Goal: Check status: Check status

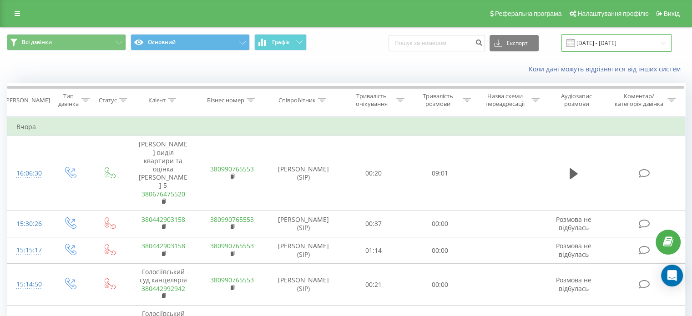
click at [608, 41] on input "[DATE] - [DATE]" at bounding box center [616, 43] width 110 height 18
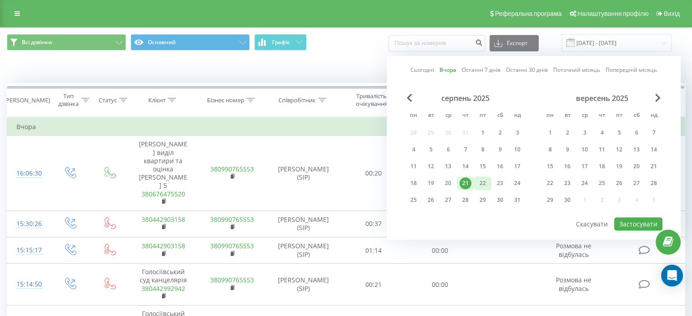
click at [486, 182] on div "22" at bounding box center [483, 183] width 12 height 12
click at [640, 222] on button "Застосувати" at bounding box center [638, 223] width 48 height 13
type input "[DATE] - [DATE]"
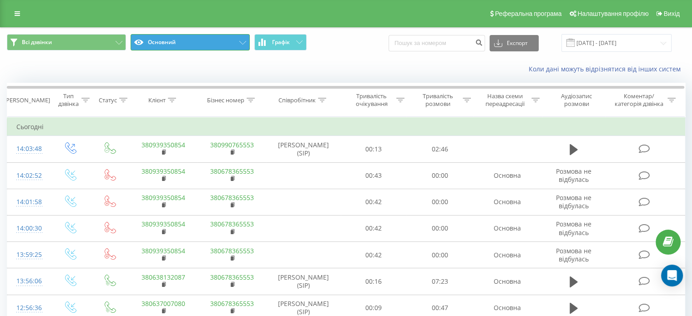
click at [175, 39] on button "Основний" at bounding box center [190, 42] width 119 height 16
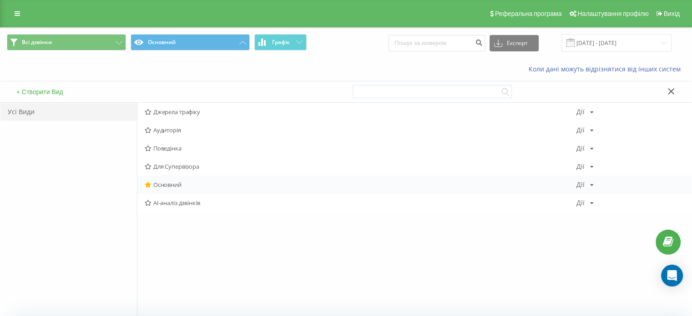
click at [167, 182] on span "Основний" at bounding box center [361, 184] width 432 height 6
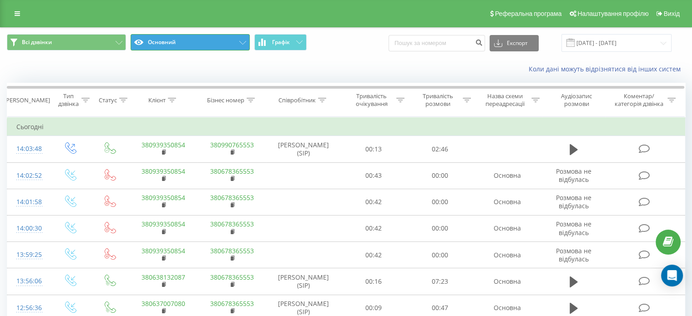
click at [179, 39] on button "Основний" at bounding box center [190, 42] width 119 height 16
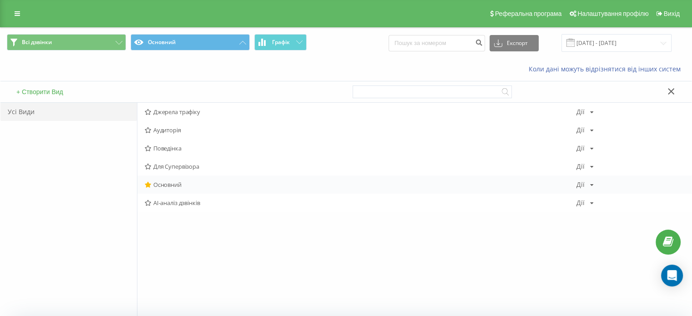
click at [169, 181] on span "Основний" at bounding box center [361, 184] width 432 height 6
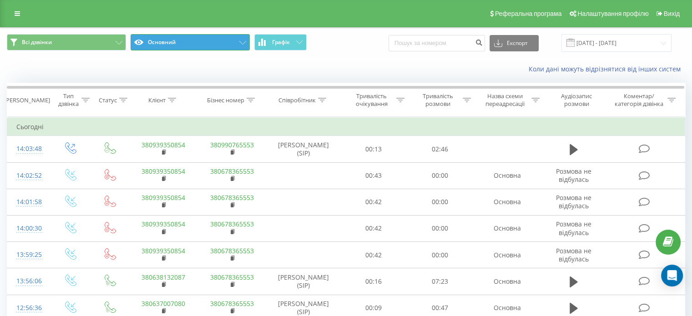
click at [189, 43] on button "Основний" at bounding box center [190, 42] width 119 height 16
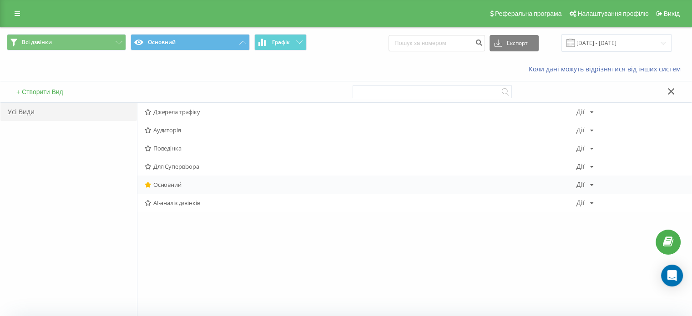
click at [160, 183] on span "Основний" at bounding box center [361, 184] width 432 height 6
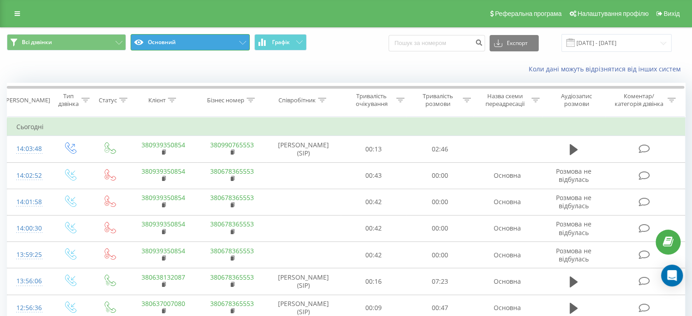
click at [213, 37] on button "Основний" at bounding box center [190, 42] width 119 height 16
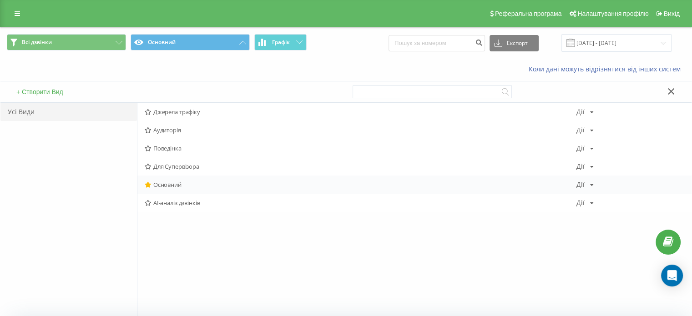
click at [174, 186] on span "Основний" at bounding box center [361, 184] width 432 height 6
